Goal: Information Seeking & Learning: Learn about a topic

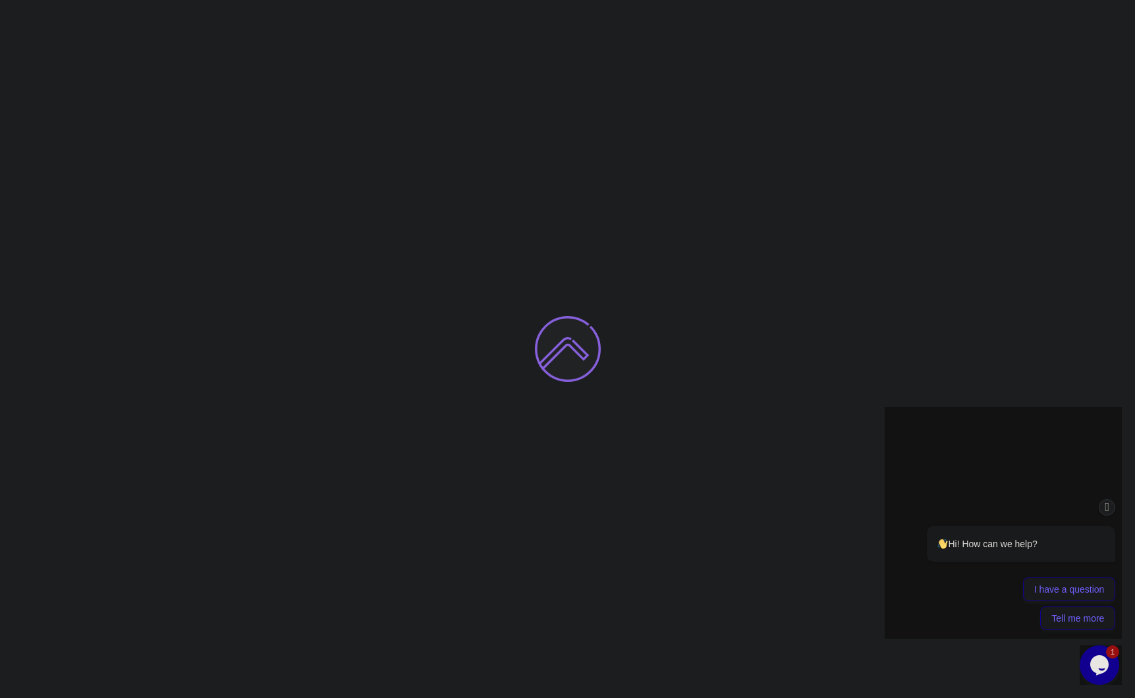
click at [1104, 502] on icon "Chat attention grabber" at bounding box center [1107, 508] width 11 height 14
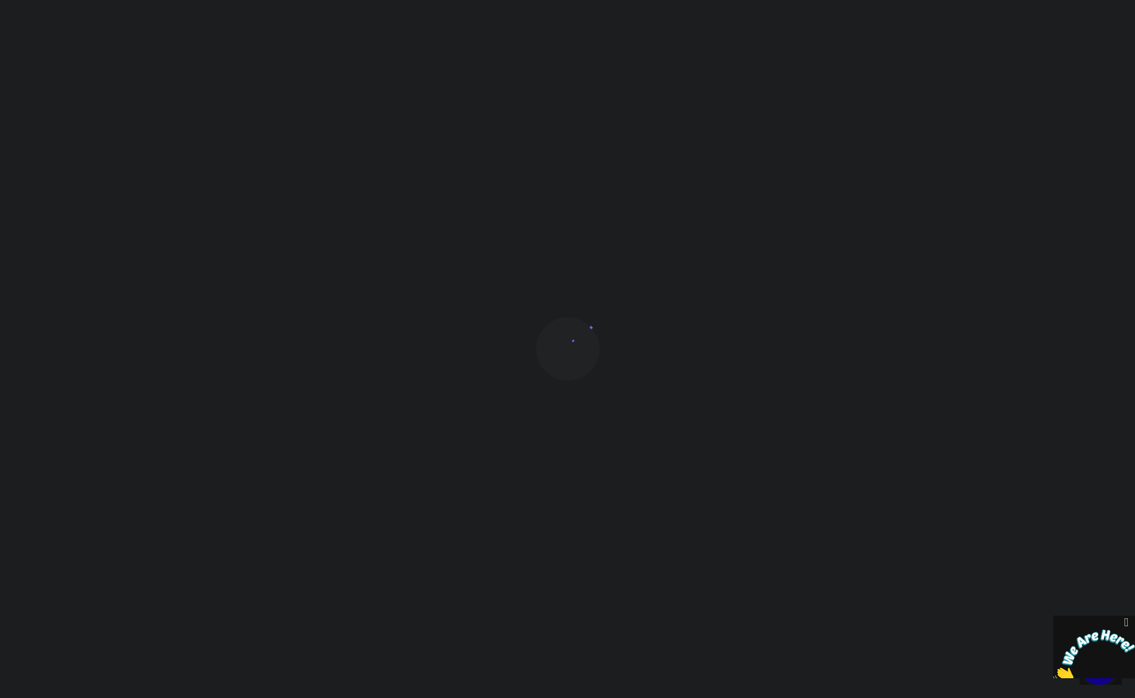
click at [1126, 625] on icon "Close" at bounding box center [1127, 623] width 12 height 14
click at [1105, 669] on icon "$i18n('chat', 'chat_widget')" at bounding box center [1099, 665] width 18 height 20
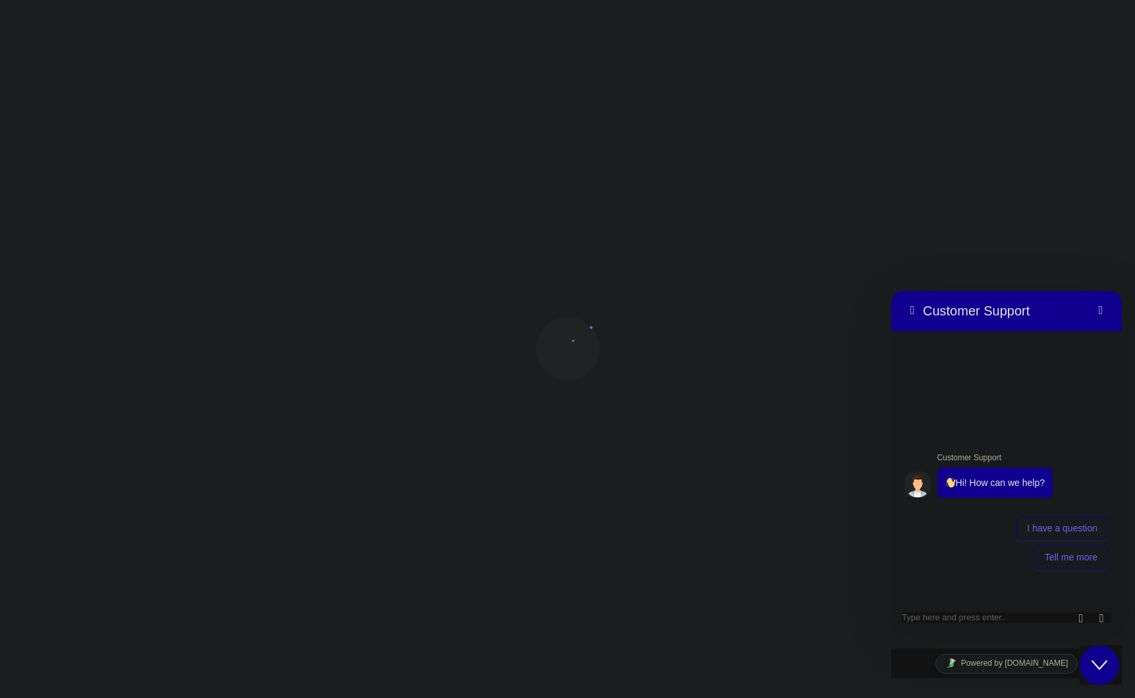
click at [1101, 655] on button "Close Chat This icon closes the chat window." at bounding box center [1100, 666] width 40 height 40
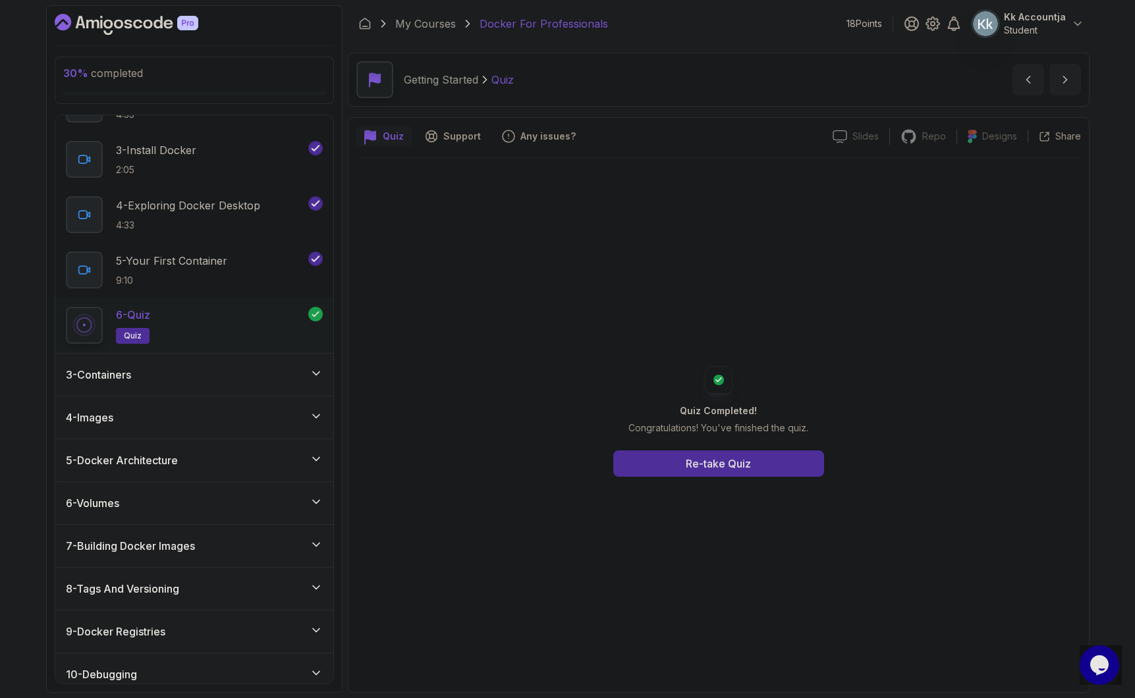
scroll to position [362, 0]
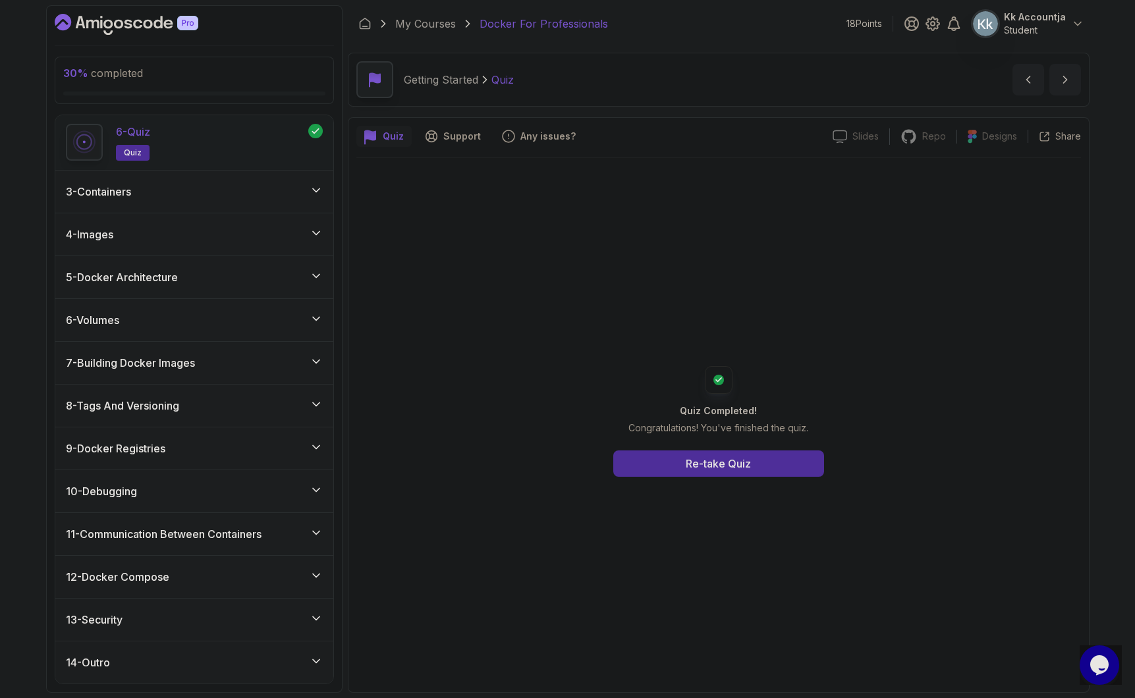
click at [244, 283] on div "5 - Docker Architecture" at bounding box center [194, 277] width 257 height 16
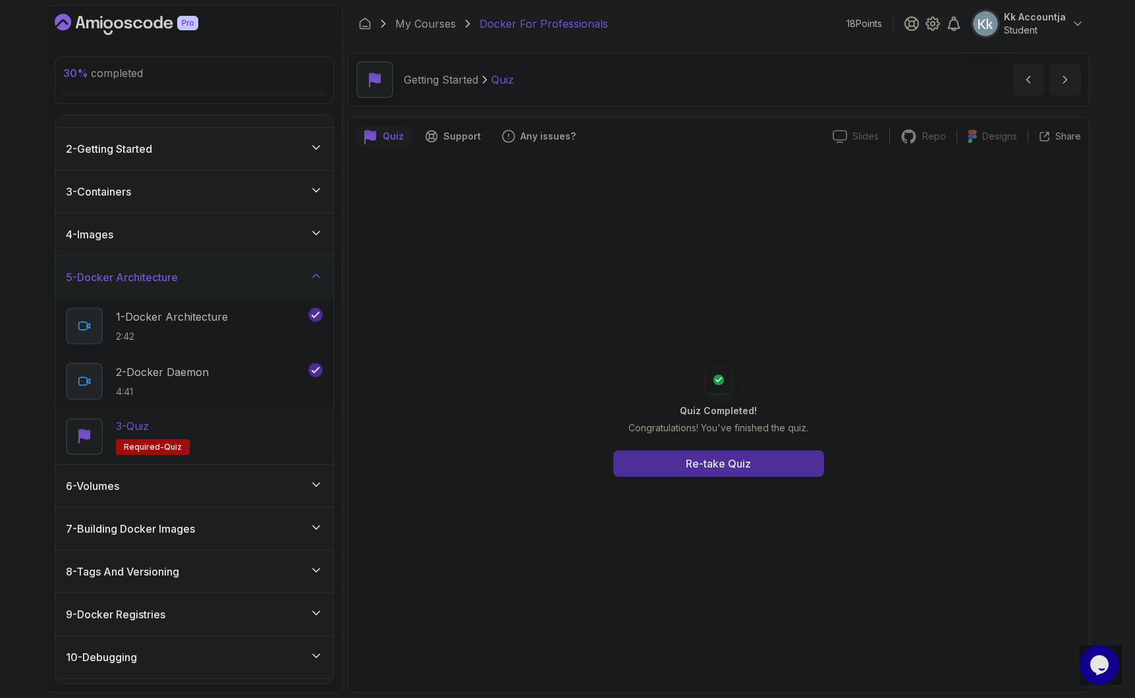
click at [205, 442] on div "3 - Quiz Required- quiz" at bounding box center [194, 436] width 257 height 37
click at [689, 464] on button "Start" at bounding box center [718, 466] width 211 height 26
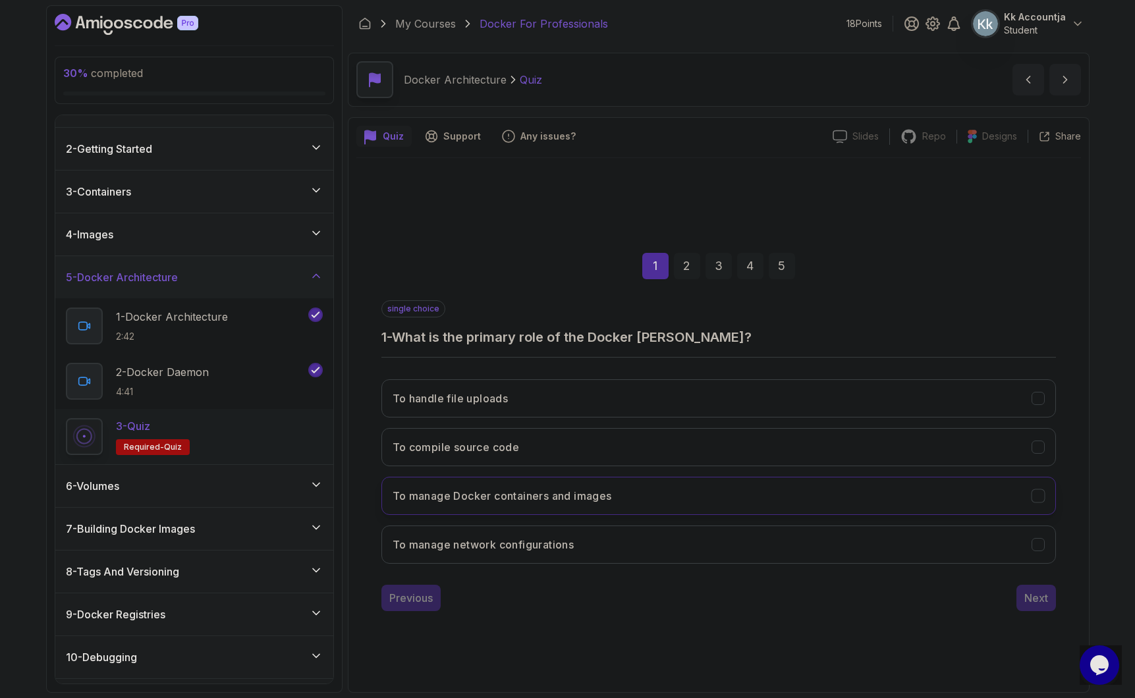
click at [607, 505] on button "To manage Docker containers and images" at bounding box center [718, 496] width 675 height 38
click at [1028, 599] on div "Next" at bounding box center [1036, 598] width 24 height 16
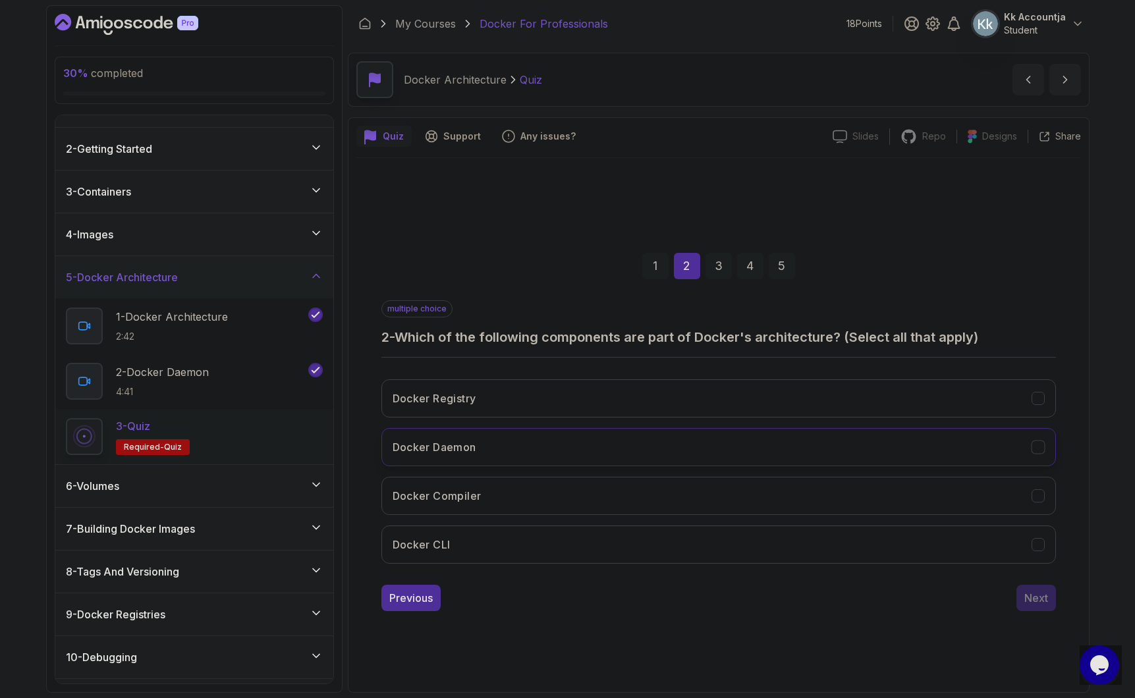
click at [592, 451] on button "Docker Daemon" at bounding box center [718, 447] width 675 height 38
click at [601, 404] on button "Docker Registry" at bounding box center [718, 398] width 675 height 38
click at [613, 554] on button "Docker CLI" at bounding box center [718, 545] width 675 height 38
click at [1087, 601] on div "Quiz Support Any issues? Slides Slides not available Repo Repository not availa…" at bounding box center [719, 405] width 742 height 576
click at [1061, 606] on div "1 2 3 4 5 multiple choice 2 - Which of the following components are part of Doc…" at bounding box center [718, 421] width 725 height 401
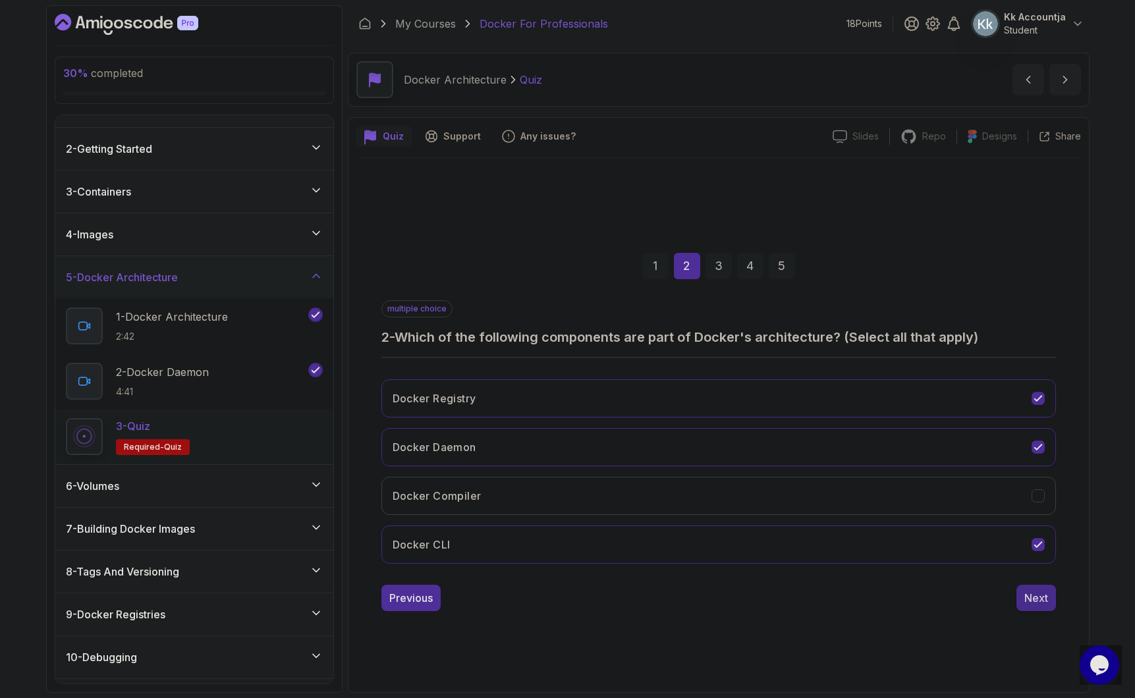
click at [1053, 606] on button "Next" at bounding box center [1036, 598] width 40 height 26
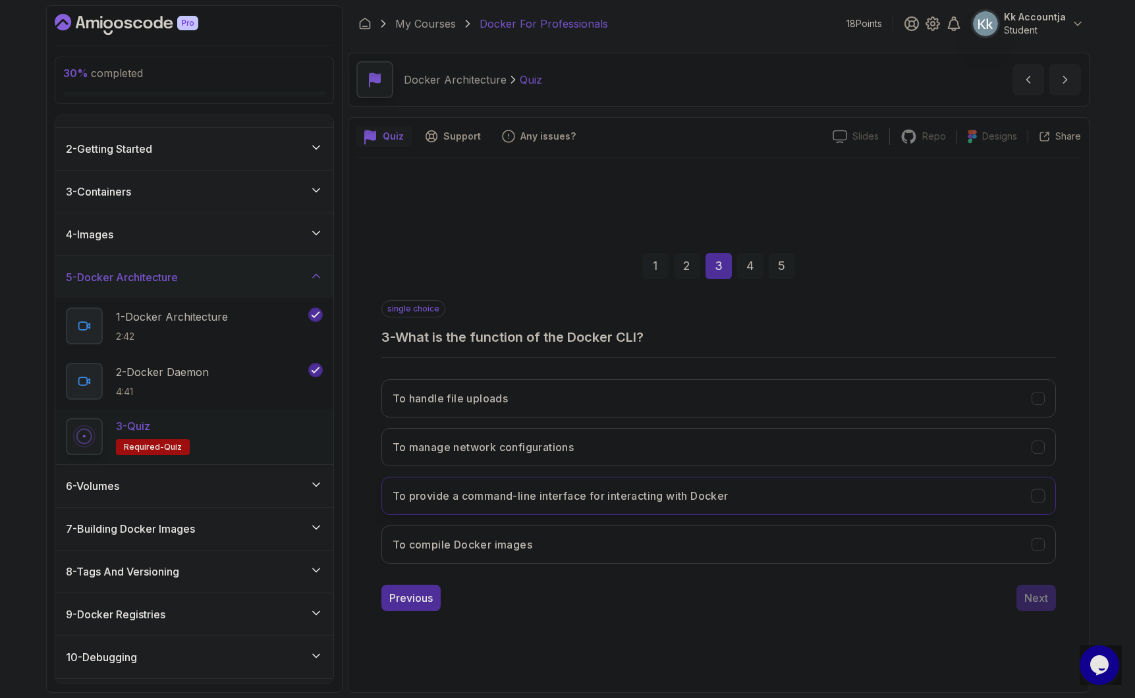
click at [621, 501] on h3 "To provide a command-line interface for interacting with Docker" at bounding box center [561, 496] width 336 height 16
click at [1039, 592] on div "Next" at bounding box center [1036, 598] width 24 height 16
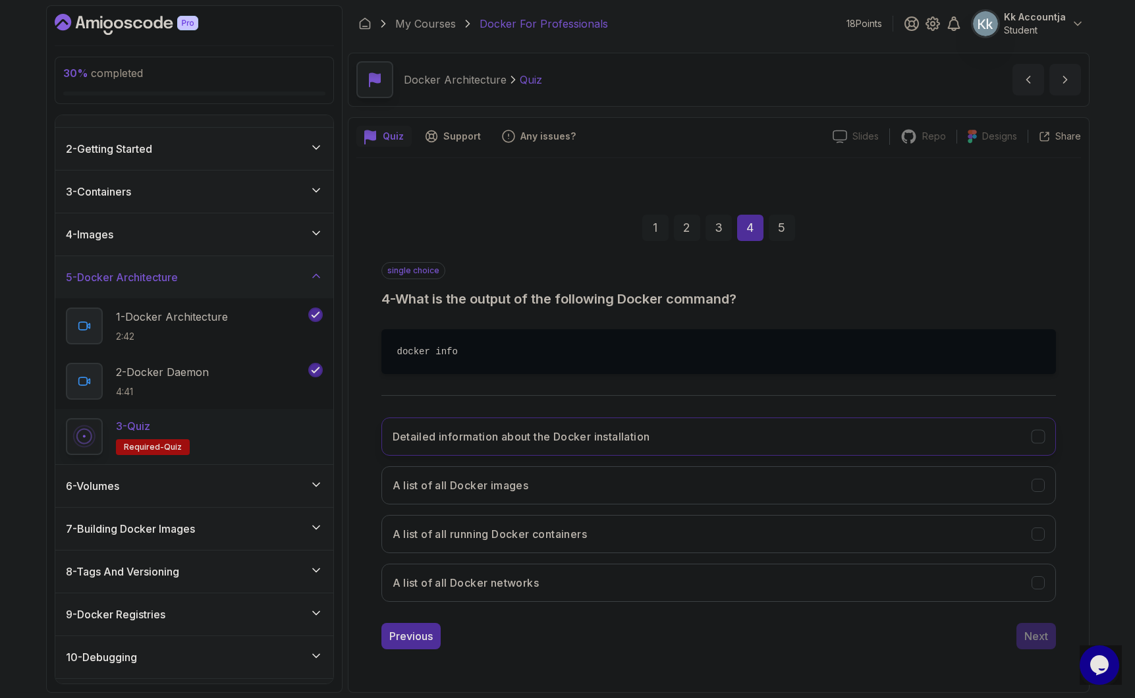
click at [570, 451] on button "Detailed information about the Docker installation" at bounding box center [718, 437] width 675 height 38
click at [1039, 634] on div "Next" at bounding box center [1036, 636] width 24 height 16
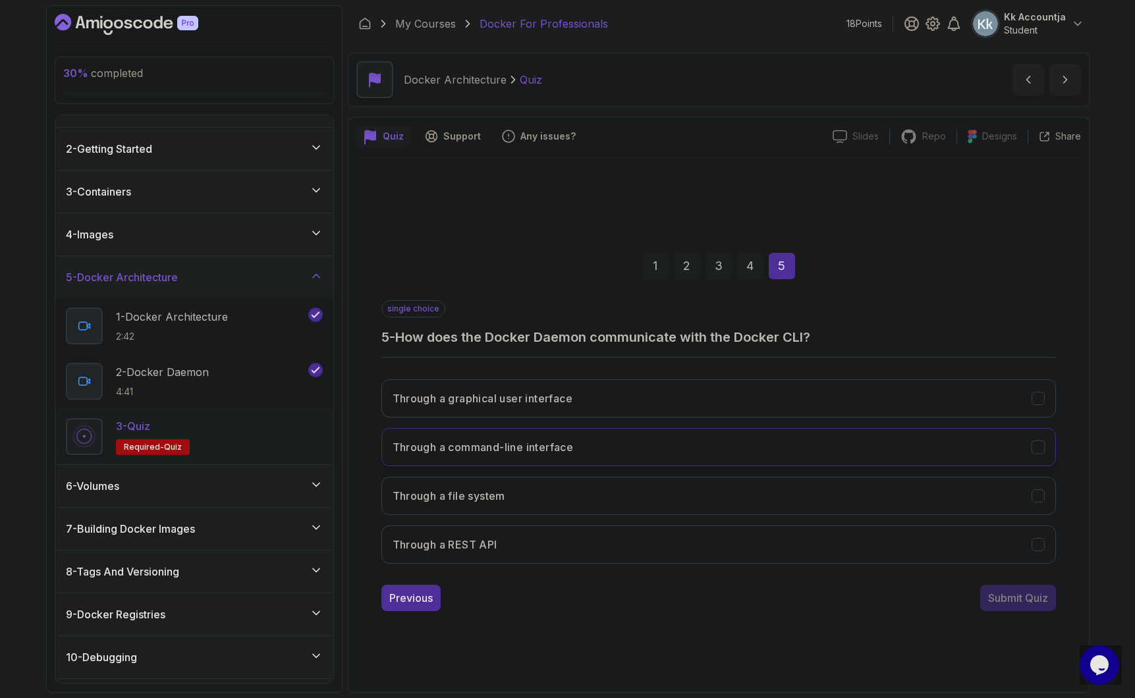
click at [823, 439] on button "Through a command-line interface" at bounding box center [718, 447] width 675 height 38
click at [1005, 605] on div "Submit Quiz" at bounding box center [1018, 598] width 60 height 16
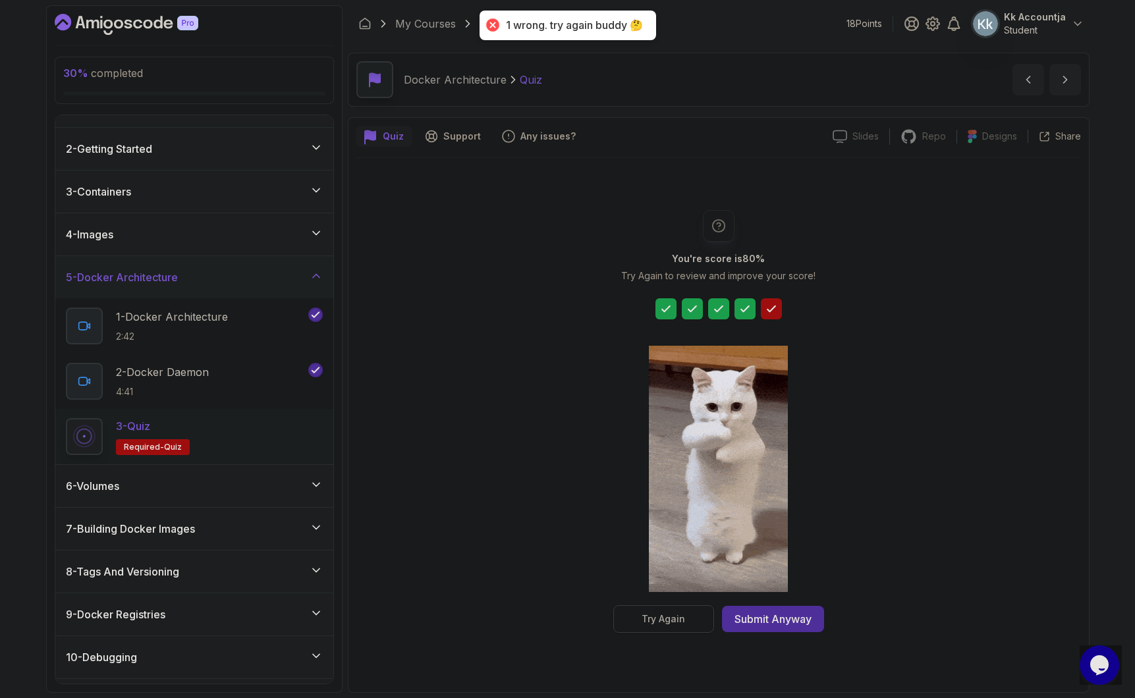
click at [640, 617] on button "Try Again" at bounding box center [663, 619] width 101 height 28
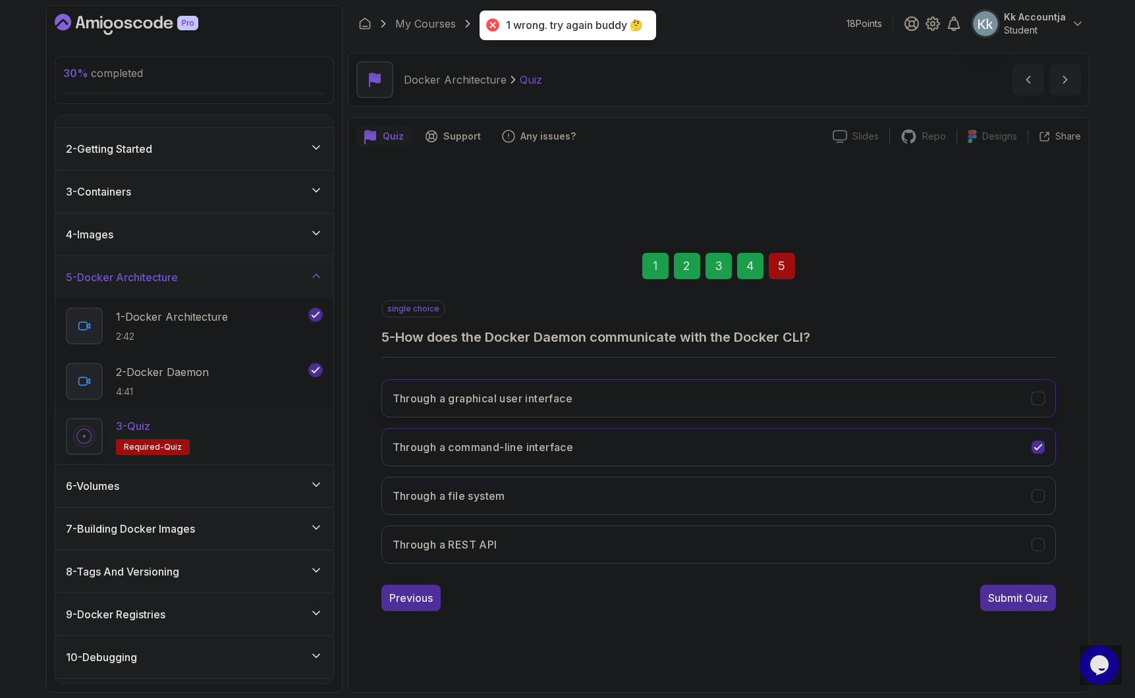
click at [696, 389] on button "Through a graphical user interface" at bounding box center [718, 398] width 675 height 38
click at [1012, 611] on div "1 2 3 4 5 single choice 5 - How does the Docker Daemon communicate with the Doc…" at bounding box center [718, 421] width 725 height 401
click at [1013, 604] on div "Submit Quiz" at bounding box center [1018, 598] width 60 height 16
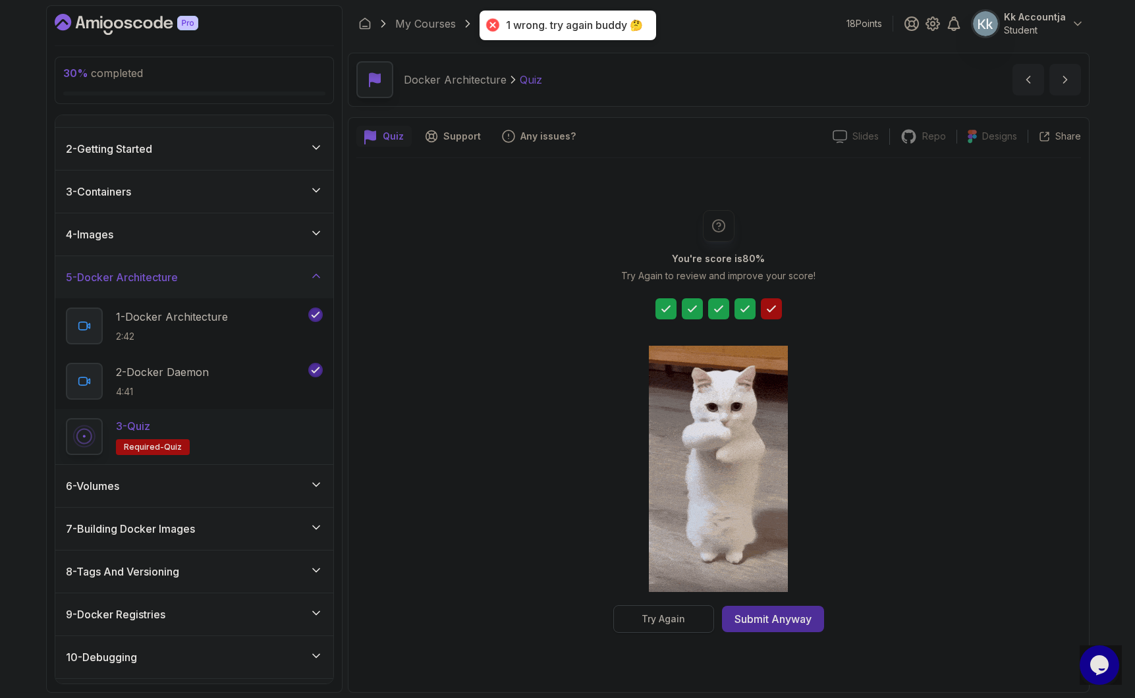
click at [667, 606] on button "Try Again" at bounding box center [663, 619] width 101 height 28
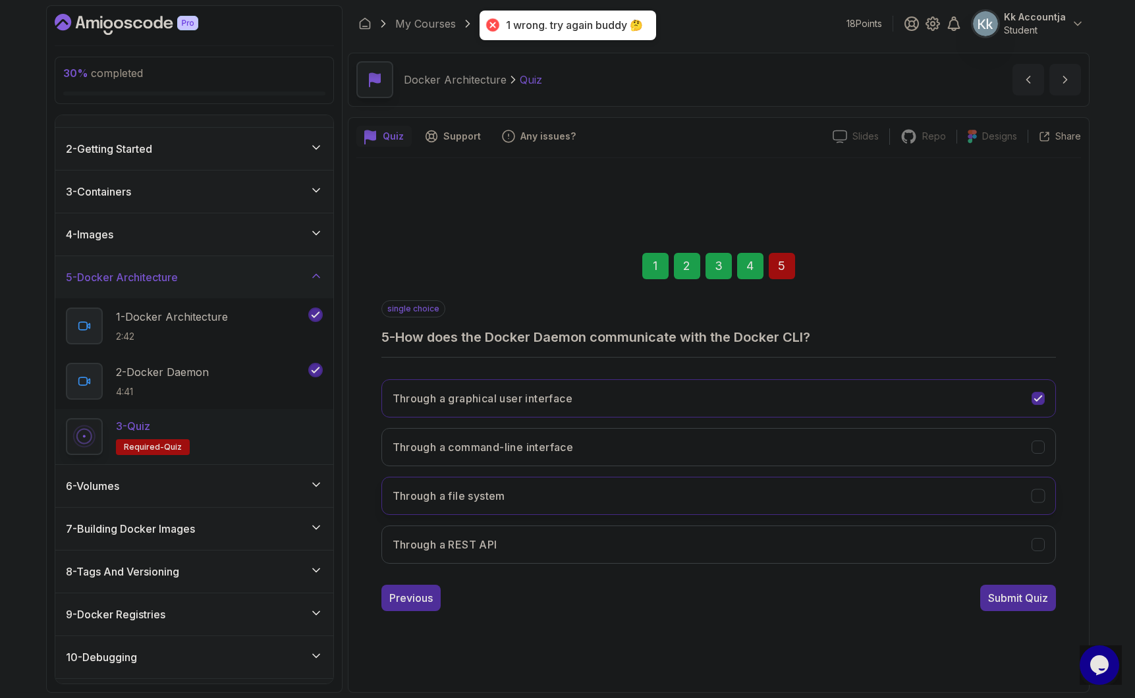
click at [722, 504] on button "Through a file system" at bounding box center [718, 496] width 675 height 38
click at [1022, 603] on div "Submit Quiz" at bounding box center [1018, 598] width 60 height 16
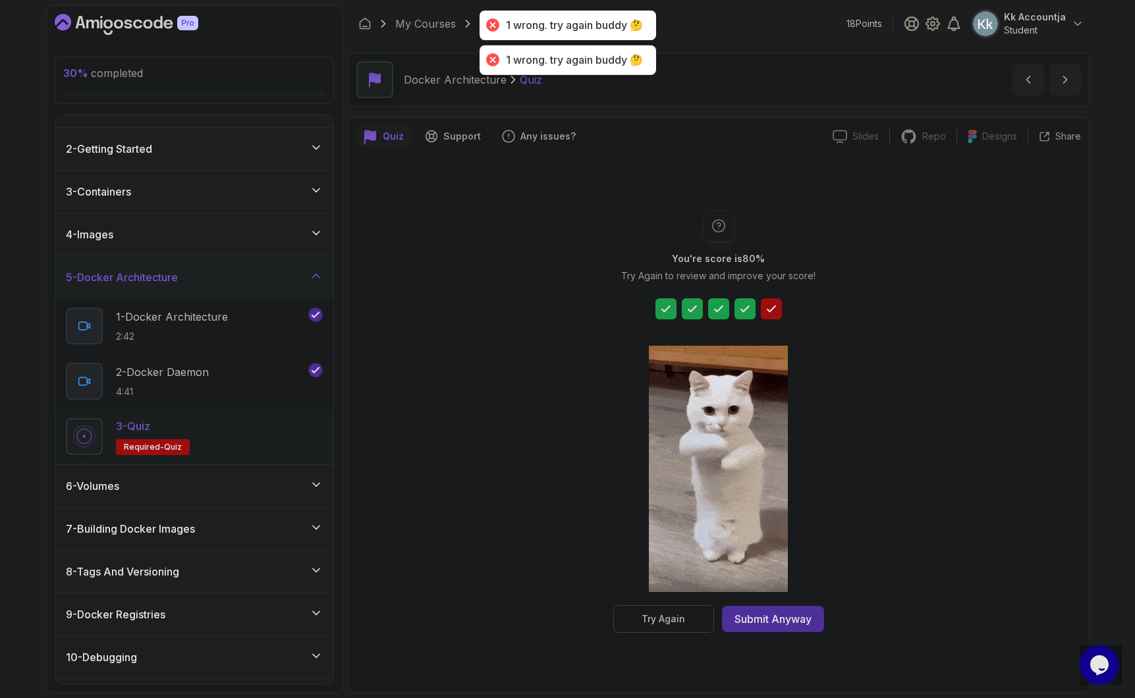
click at [690, 631] on button "Try Again" at bounding box center [663, 619] width 101 height 28
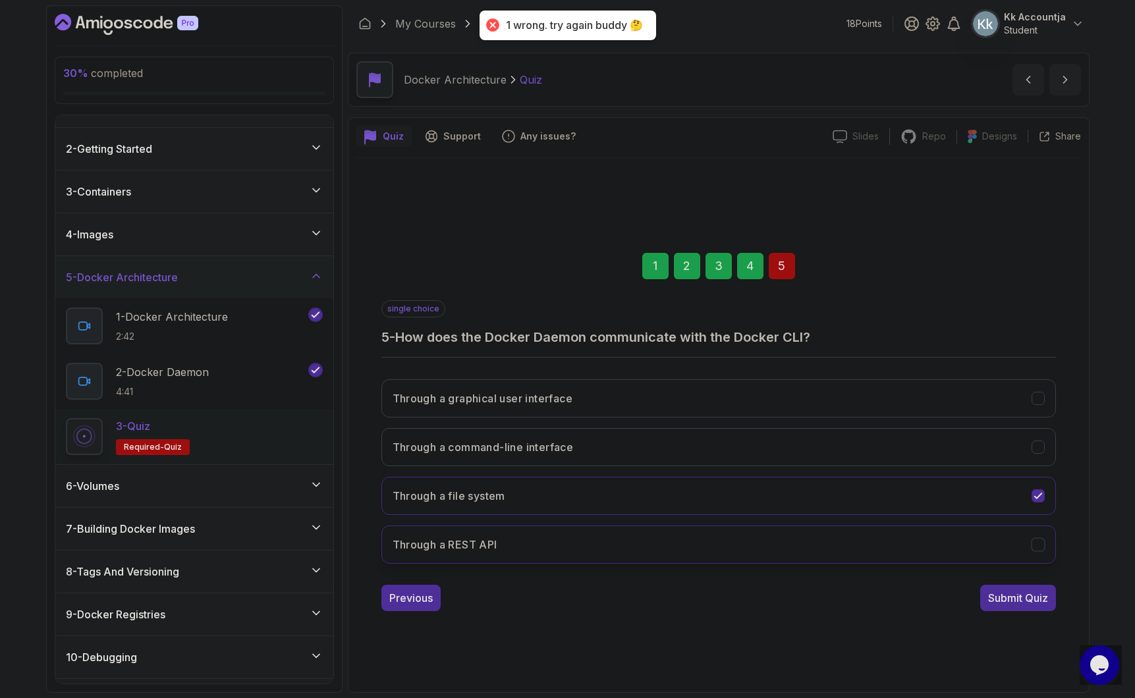
click at [694, 552] on button "Through a REST API" at bounding box center [718, 545] width 675 height 38
click at [710, 541] on button "Through a REST API" at bounding box center [718, 545] width 675 height 38
click at [1034, 605] on div "Submit Quiz" at bounding box center [1018, 598] width 60 height 16
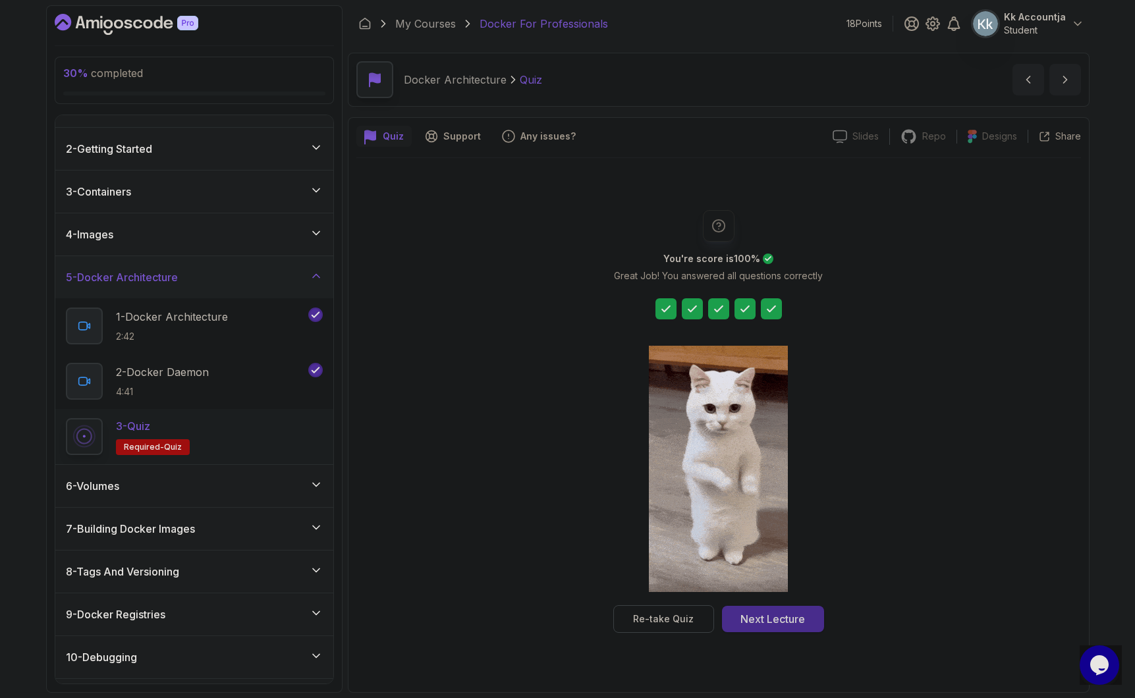
click at [760, 626] on div "Next Lecture" at bounding box center [772, 619] width 65 height 16
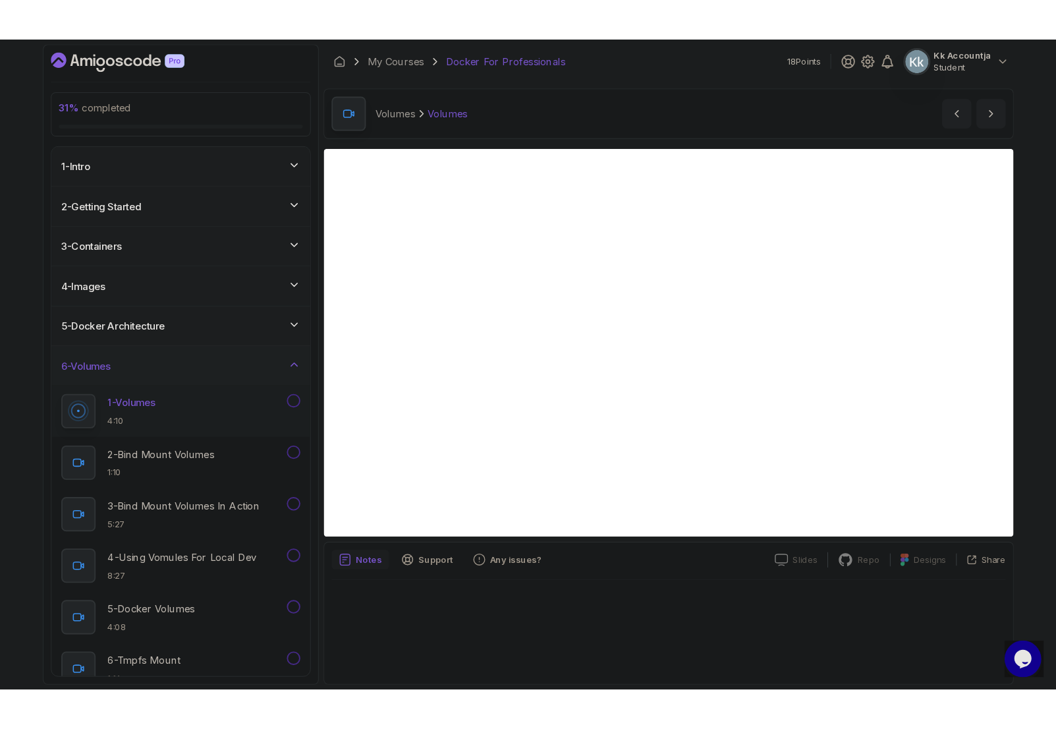
scroll to position [287, 0]
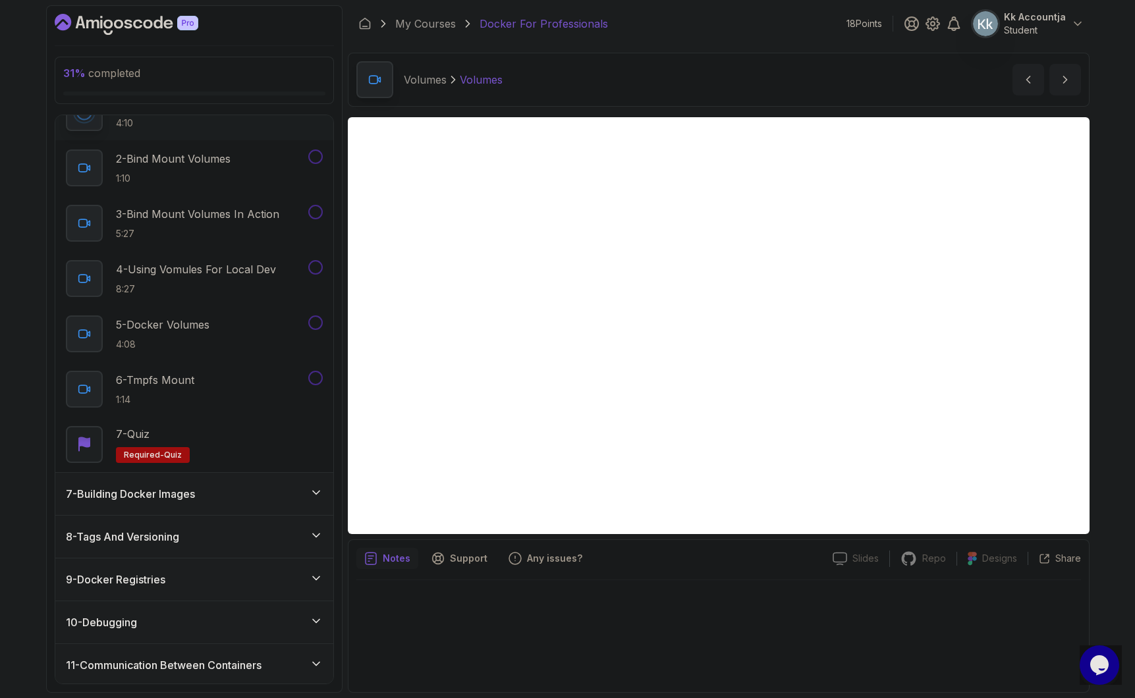
click at [827, 646] on div at bounding box center [718, 632] width 725 height 104
